Goal: Task Accomplishment & Management: Manage account settings

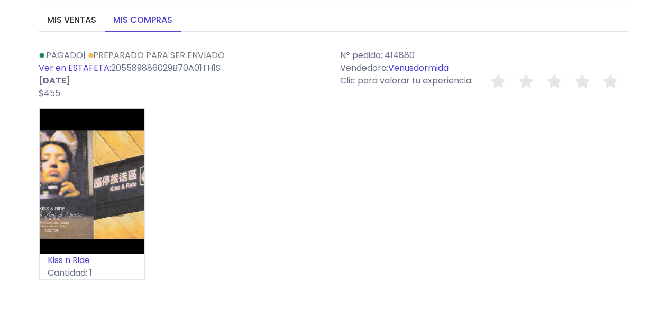
scroll to position [90, 0]
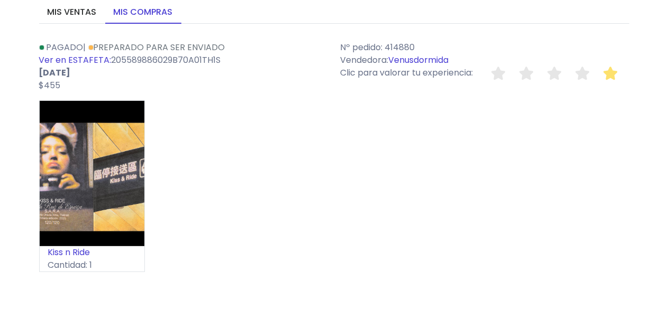
click at [610, 76] on icon at bounding box center [610, 73] width 15 height 13
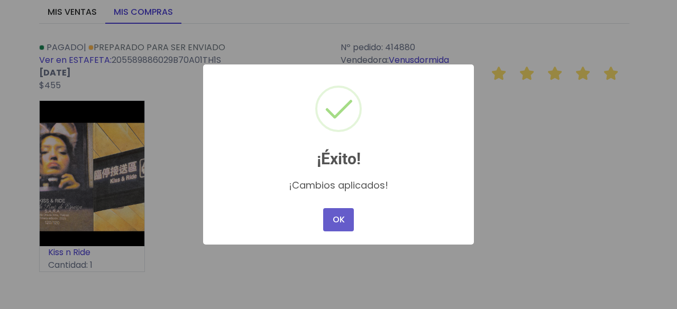
click at [338, 219] on button "OK" at bounding box center [338, 219] width 31 height 23
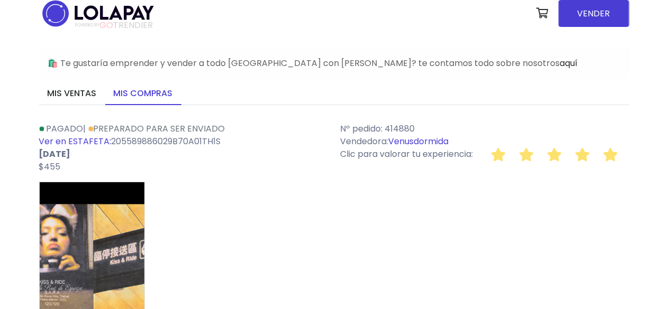
scroll to position [0, 0]
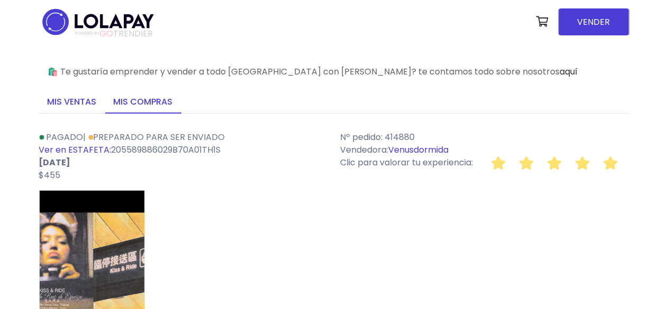
click at [87, 99] on link "Mis ventas" at bounding box center [72, 102] width 66 height 22
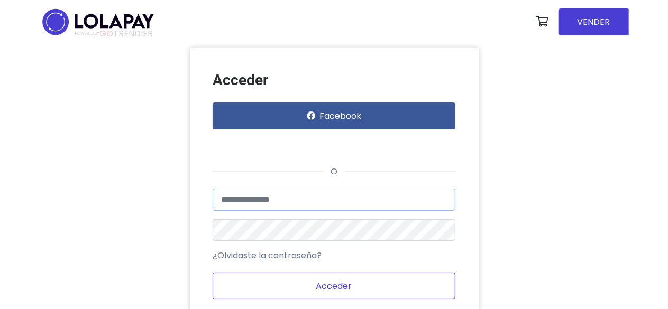
type input "**********"
click at [313, 286] on button "Acceder" at bounding box center [334, 286] width 243 height 27
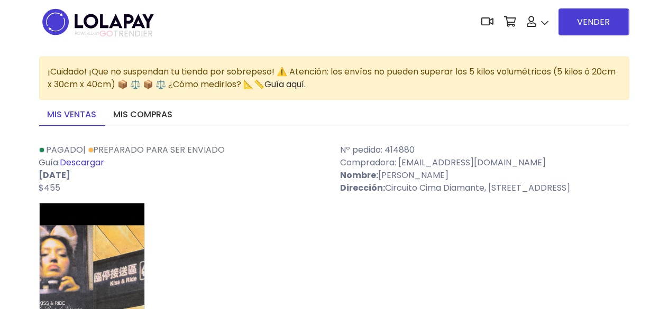
click at [84, 165] on link "Descargar" at bounding box center [82, 162] width 44 height 12
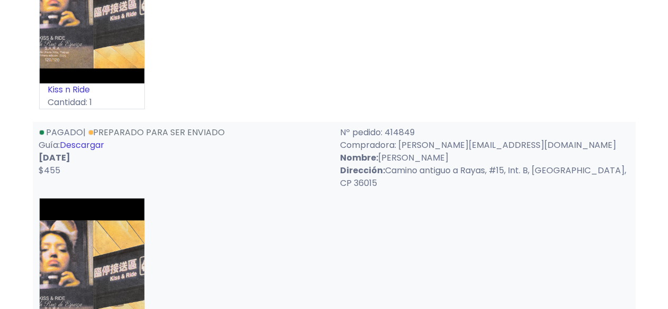
scroll to position [266, 0]
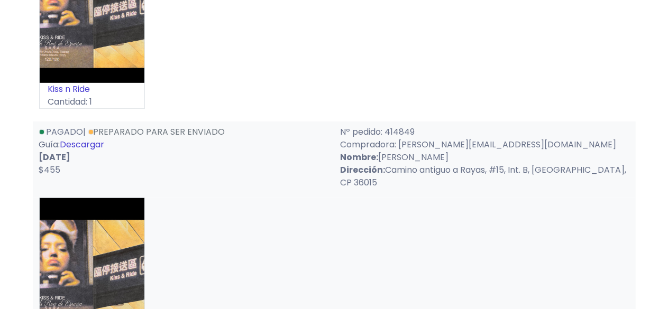
click at [80, 138] on link "Descargar" at bounding box center [82, 144] width 44 height 12
